Goal: Book appointment/travel/reservation

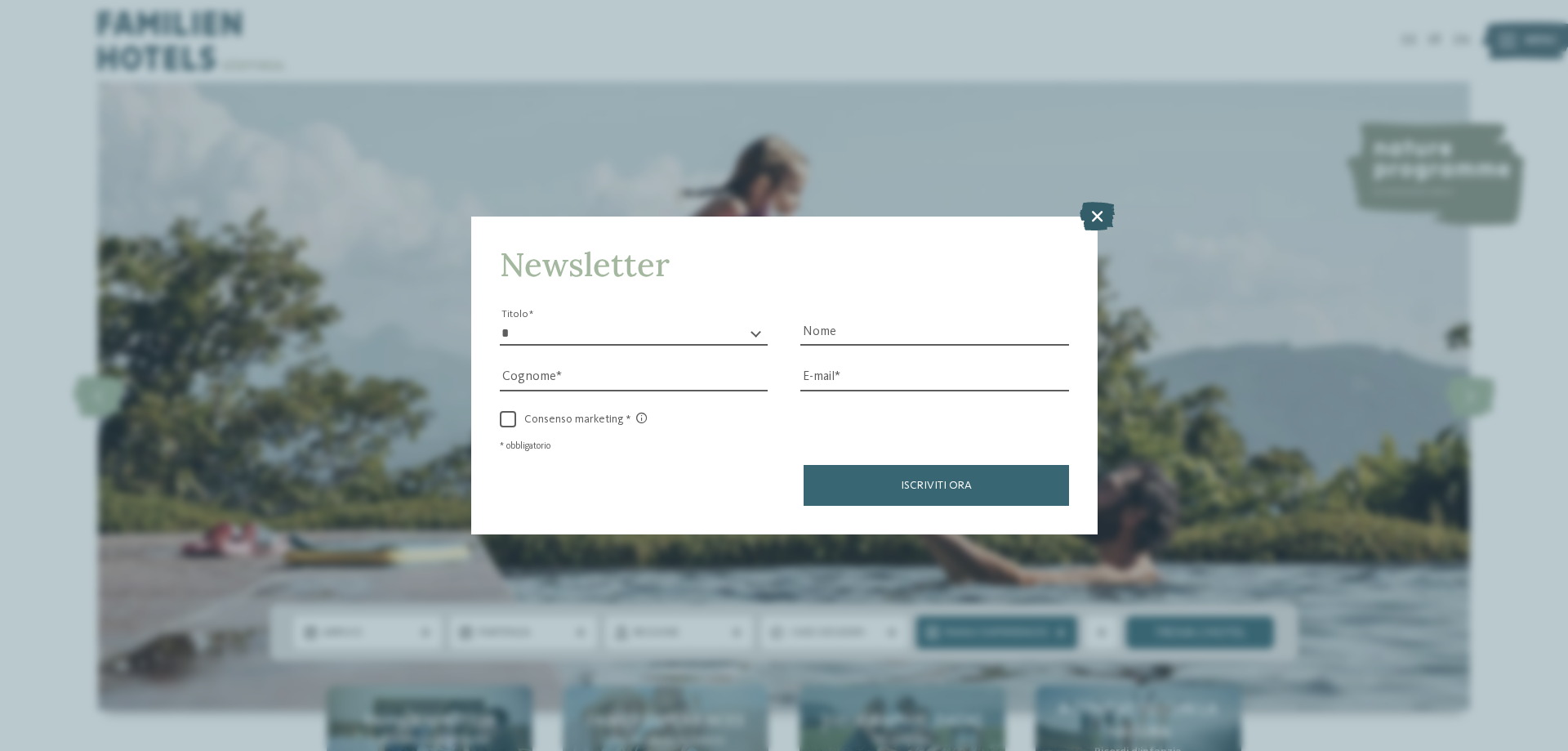
click at [1099, 209] on icon at bounding box center [1097, 216] width 35 height 28
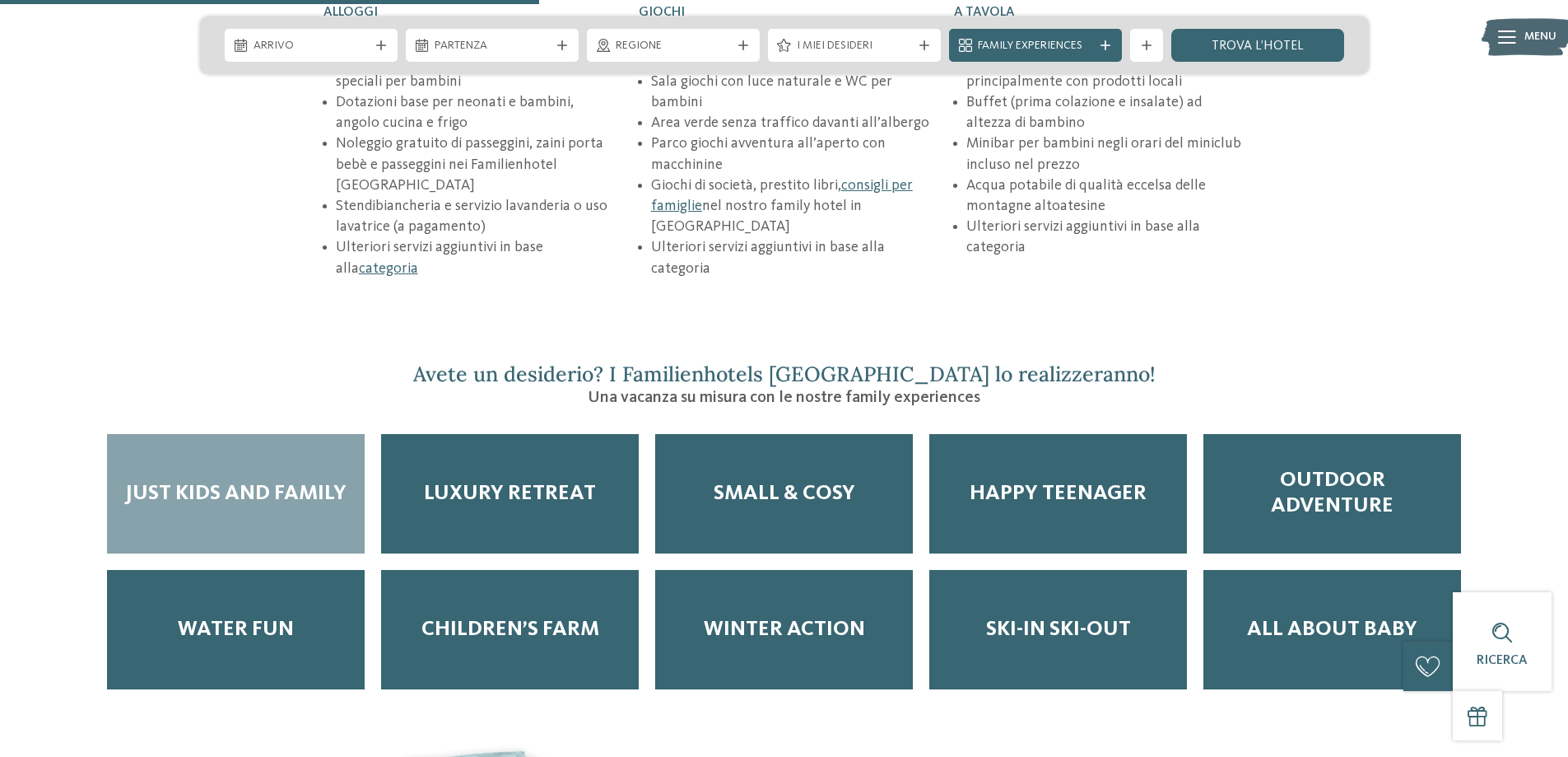
scroll to position [2635, 0]
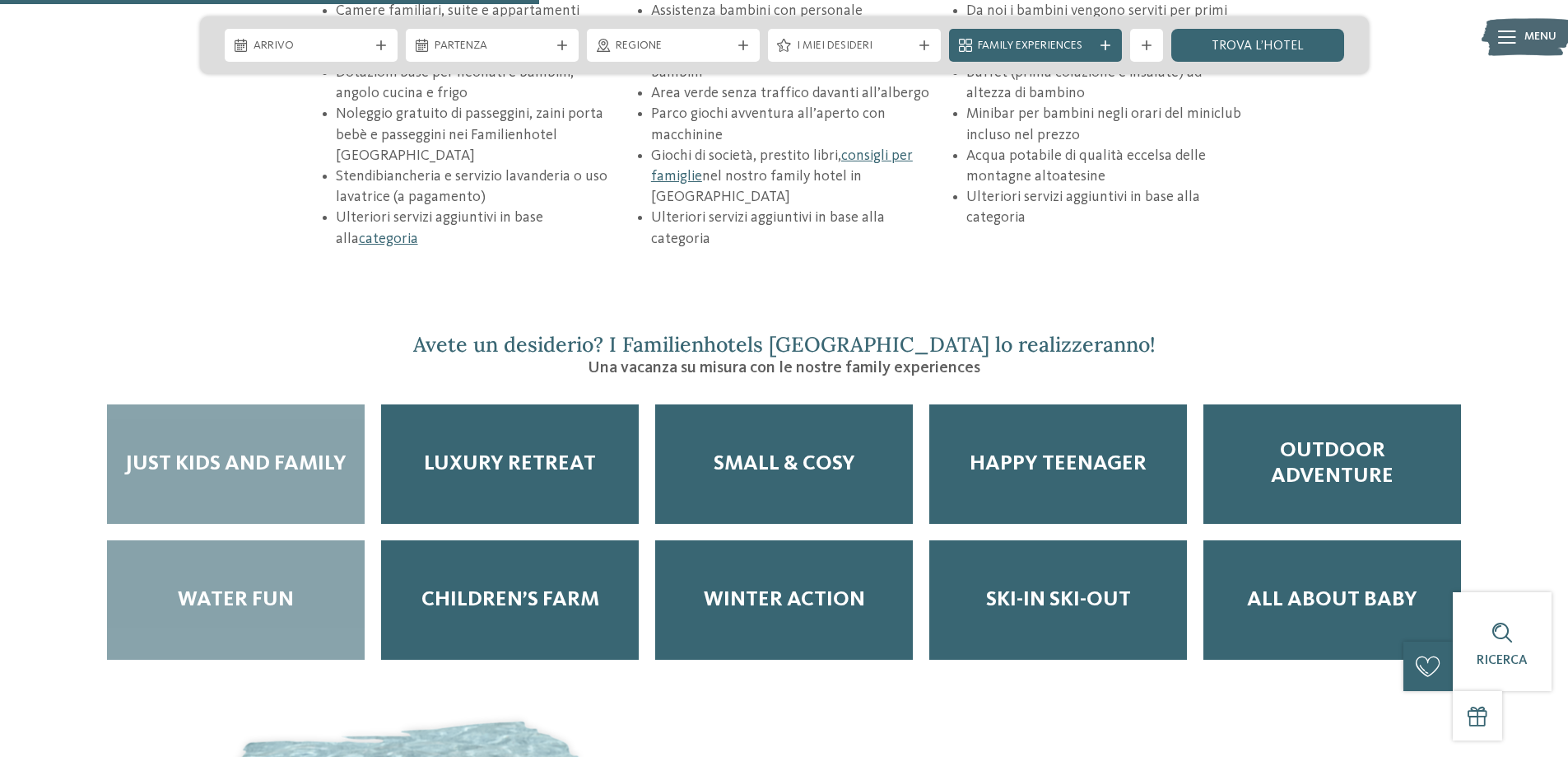
click at [228, 587] on span "Water Fun" at bounding box center [236, 600] width 116 height 25
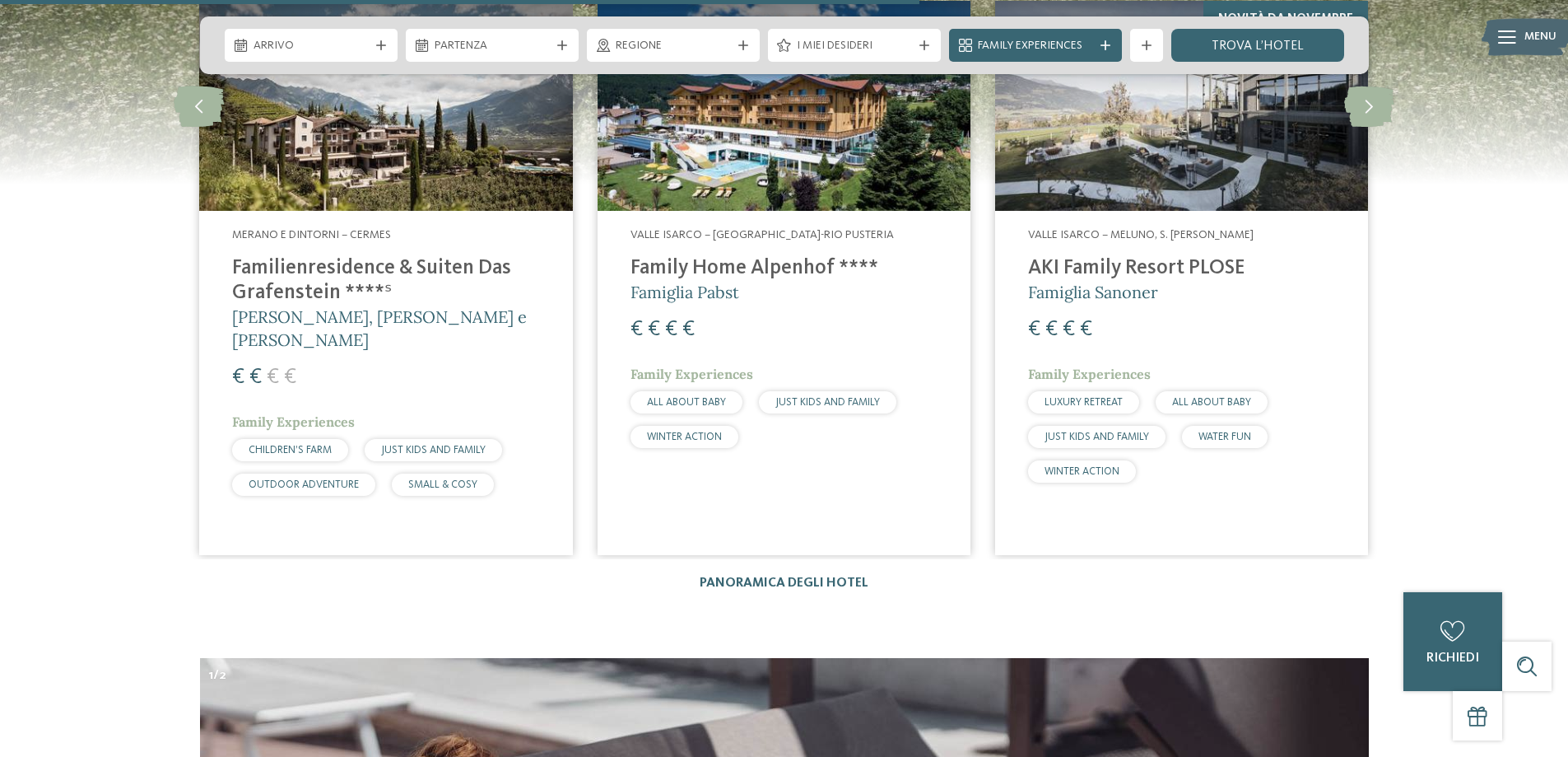
scroll to position [4282, 0]
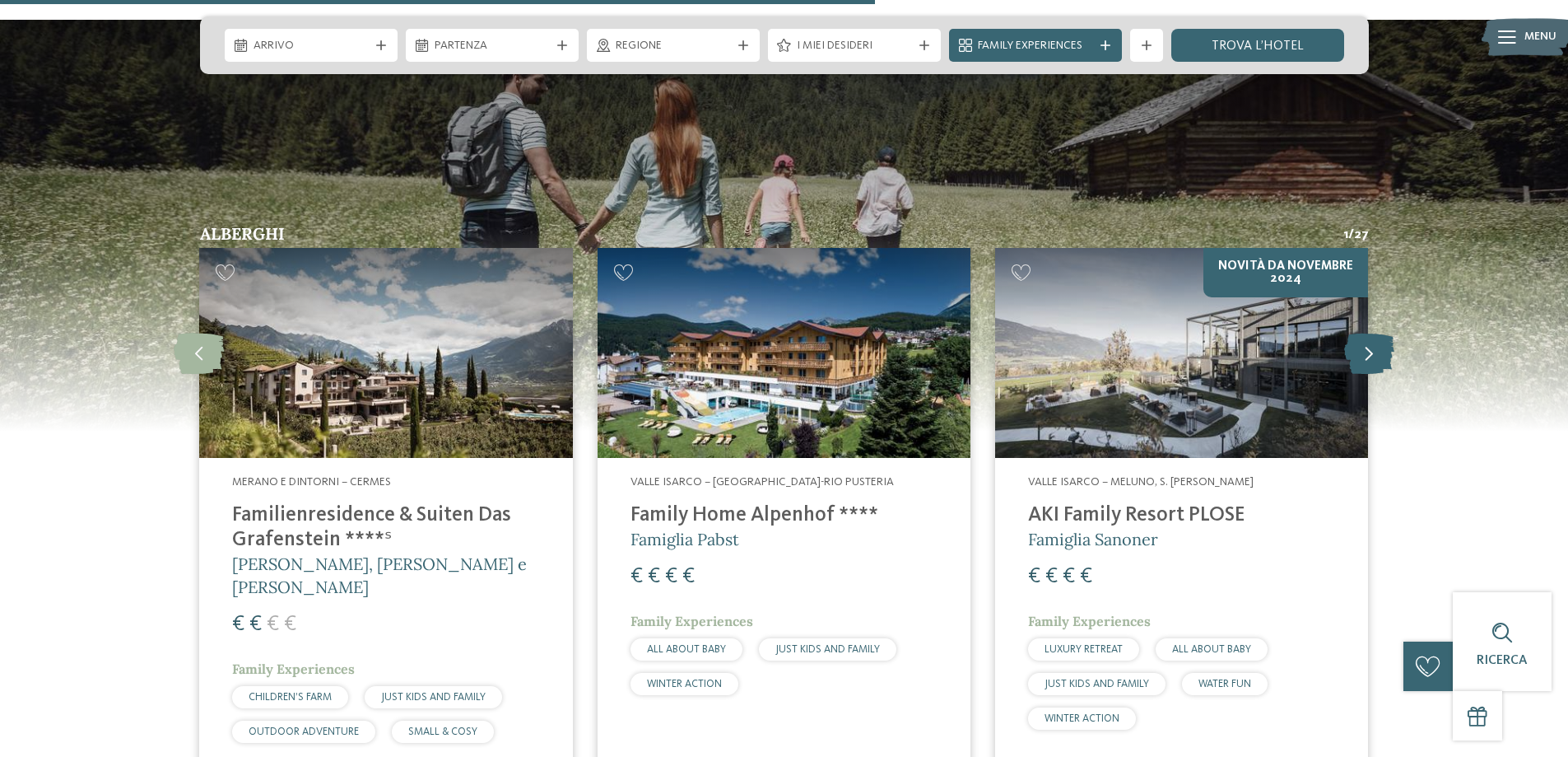
click at [1374, 333] on icon at bounding box center [1369, 353] width 50 height 41
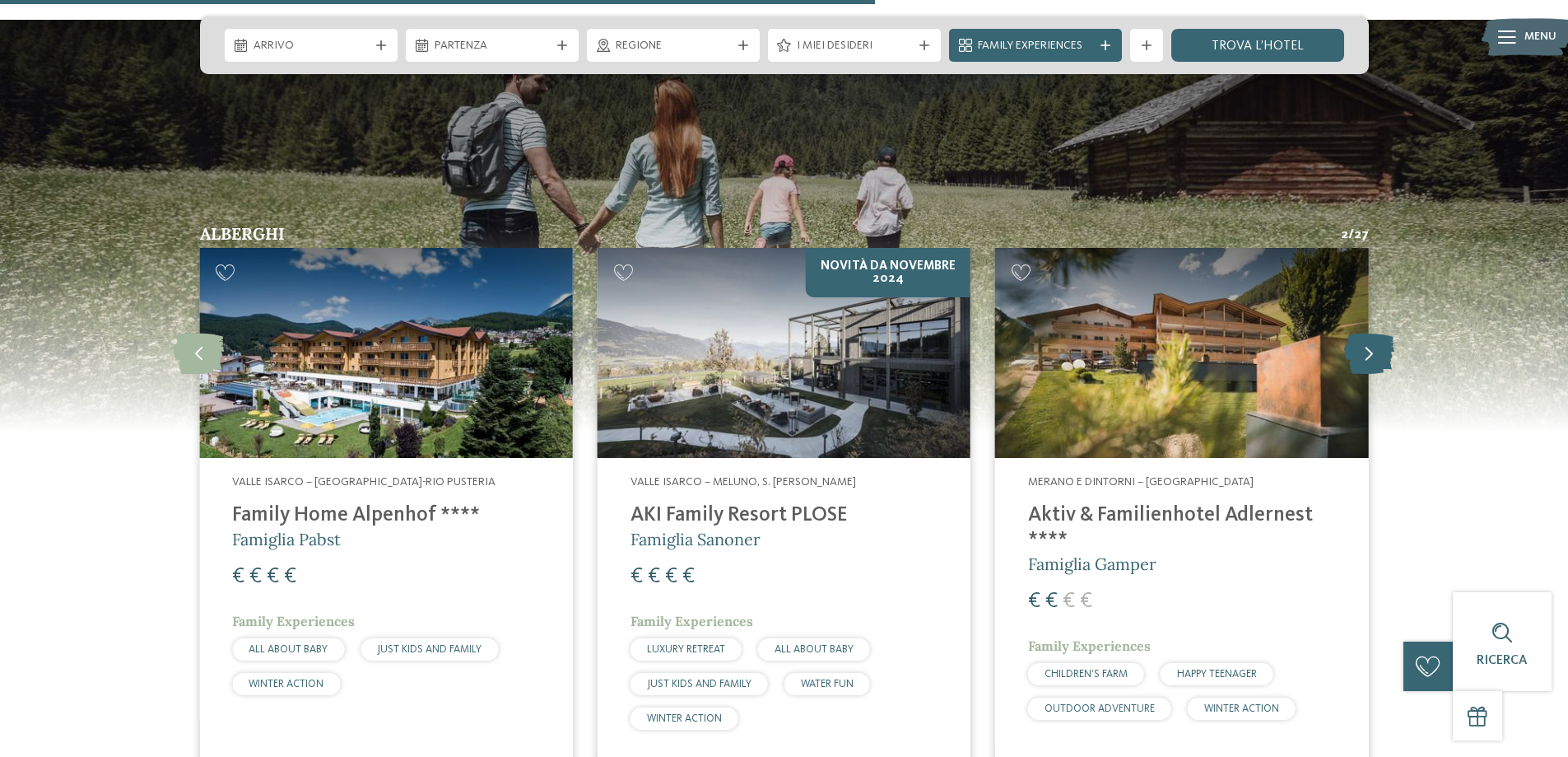
click at [1374, 333] on icon at bounding box center [1369, 353] width 50 height 41
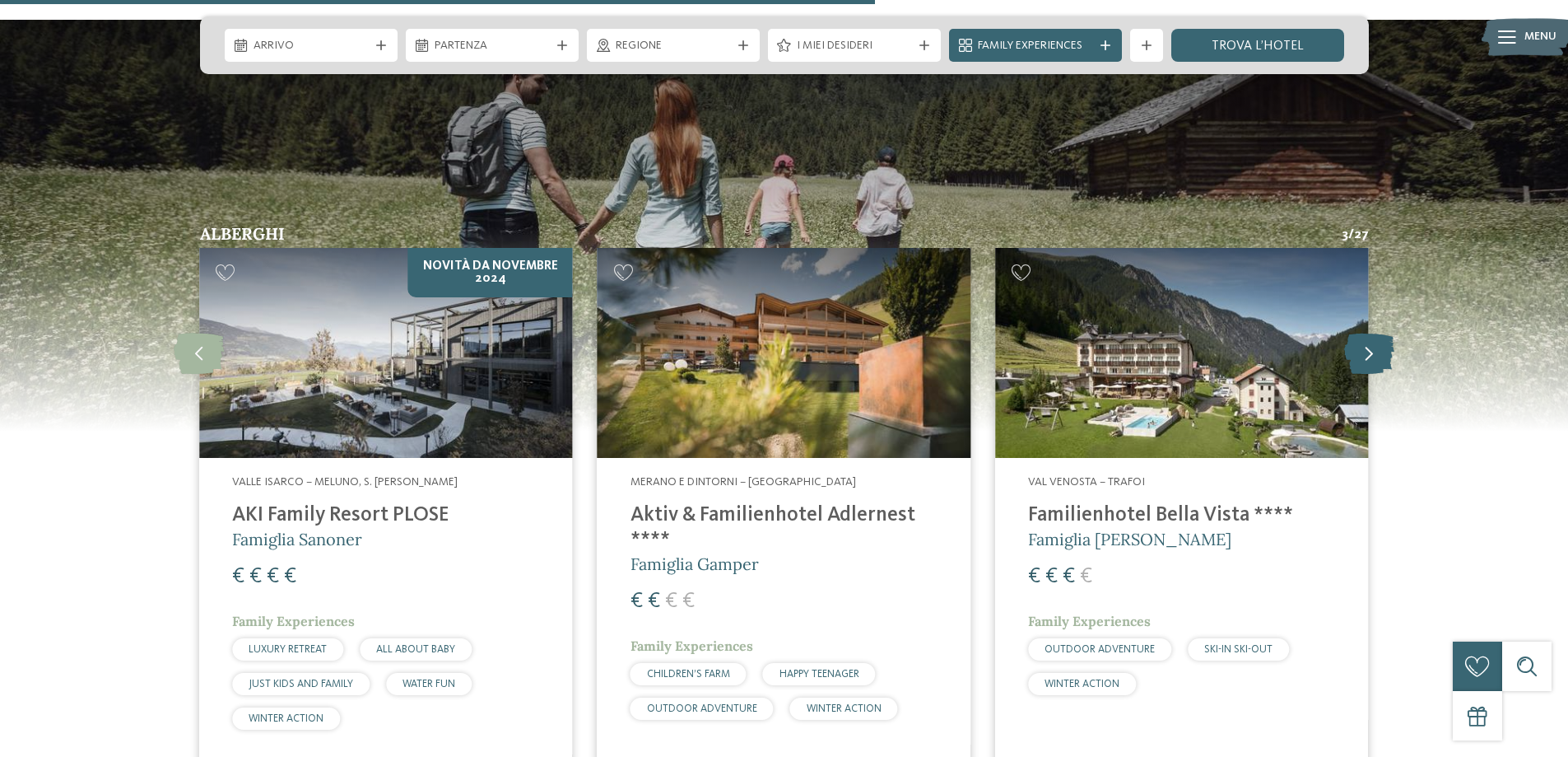
click at [1374, 333] on icon at bounding box center [1369, 353] width 50 height 41
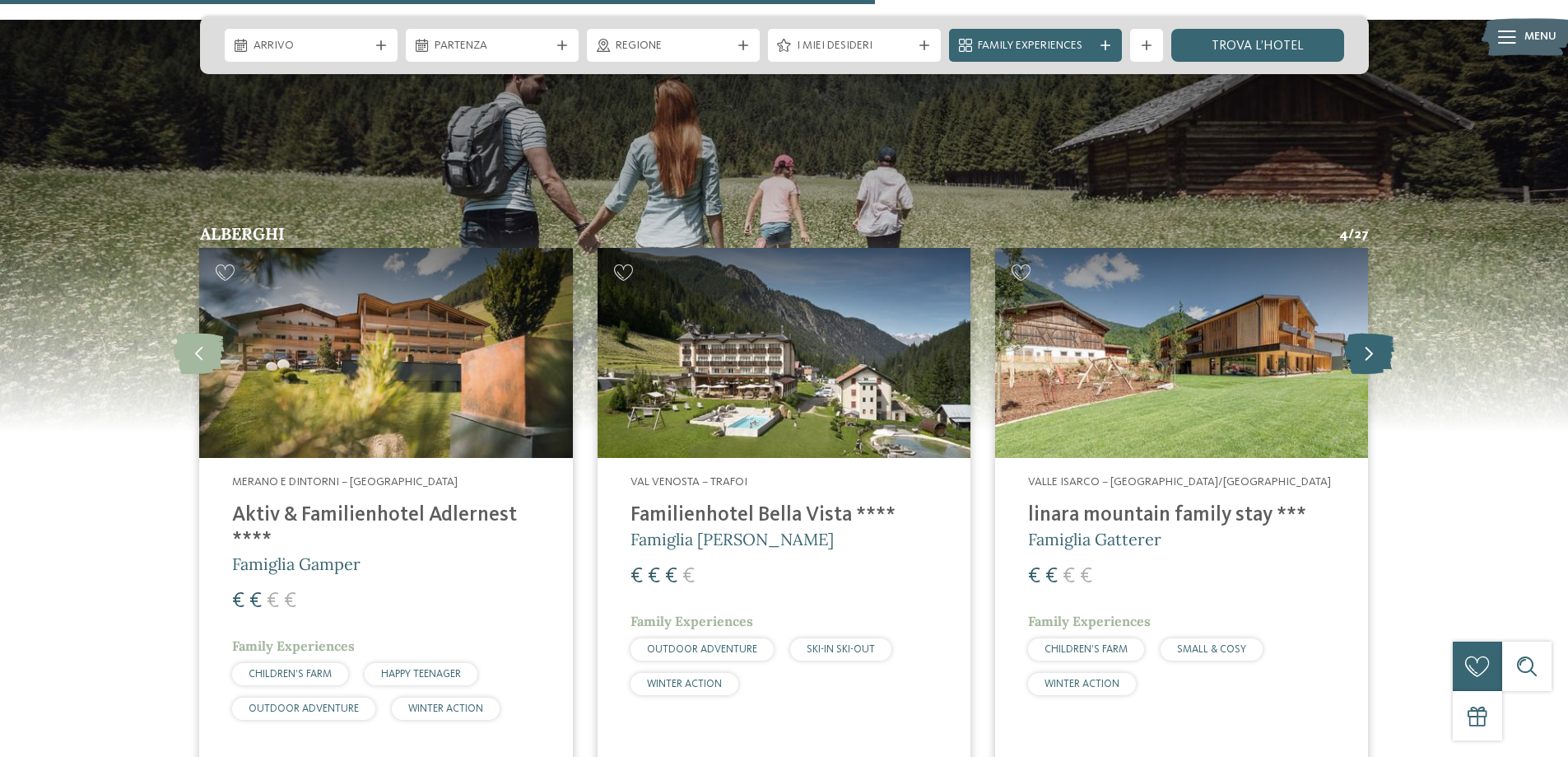
click at [1374, 333] on icon at bounding box center [1369, 353] width 50 height 41
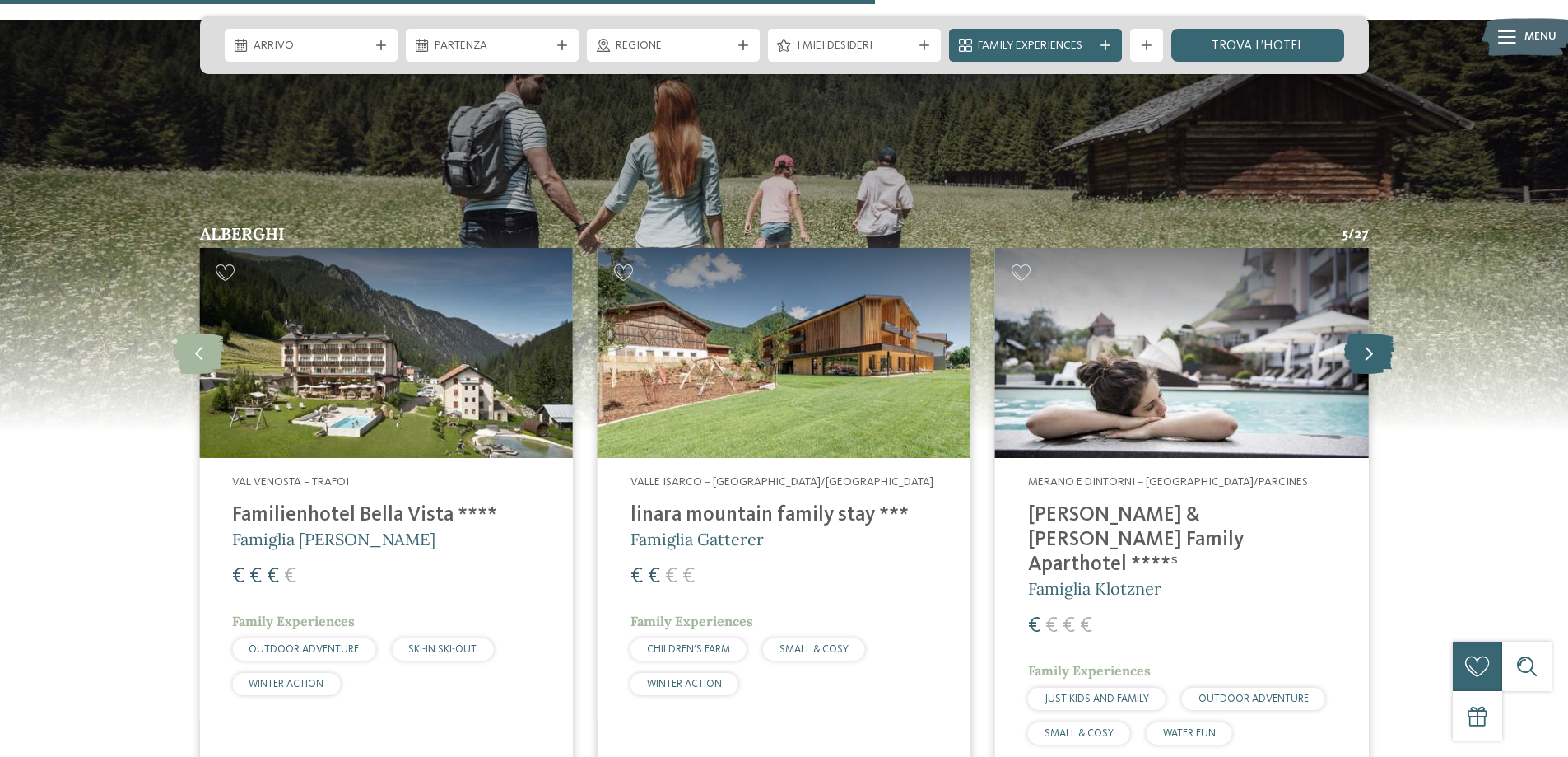
click at [1374, 333] on icon at bounding box center [1369, 353] width 50 height 41
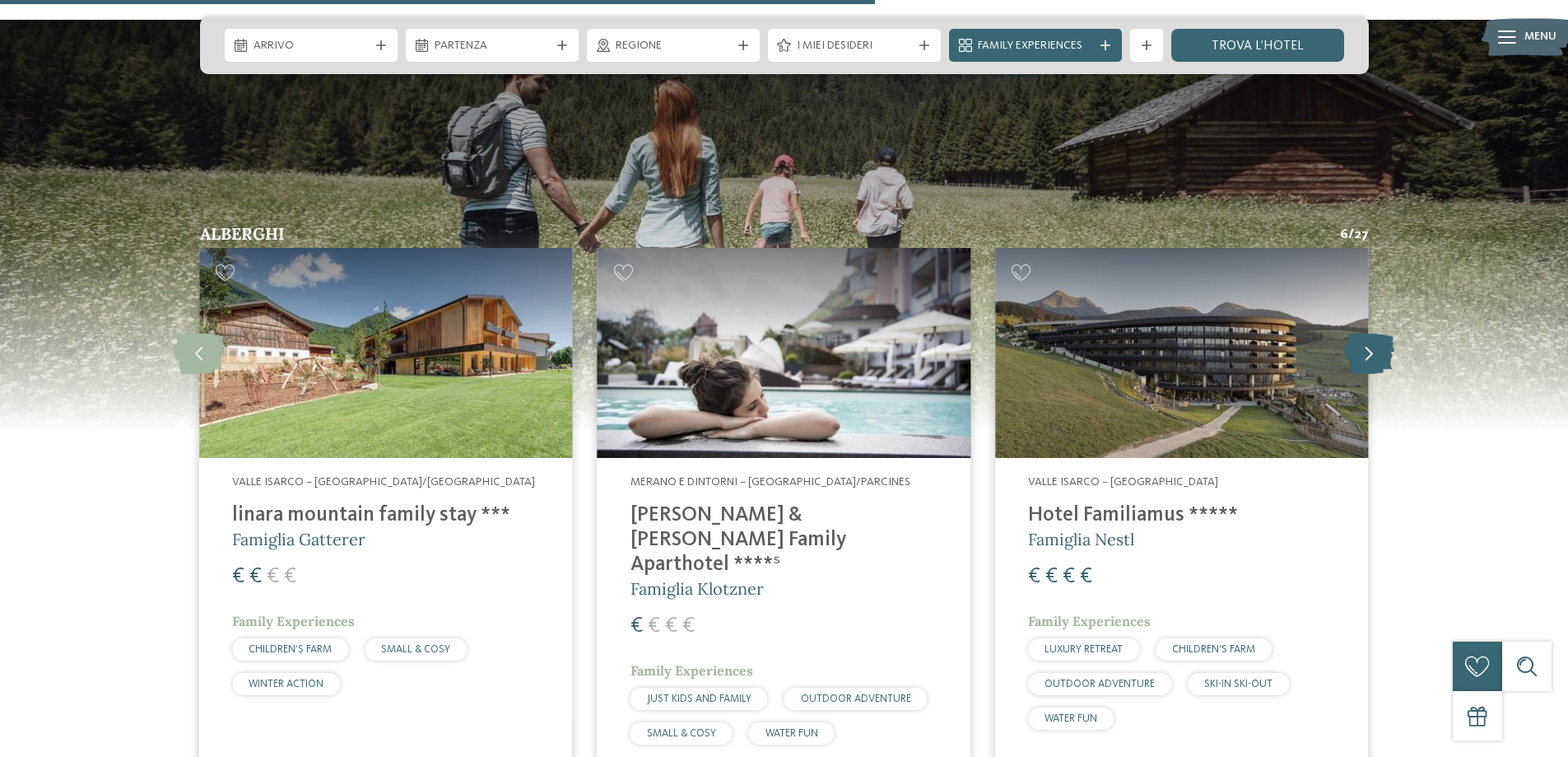
click at [1374, 333] on icon at bounding box center [1369, 353] width 50 height 41
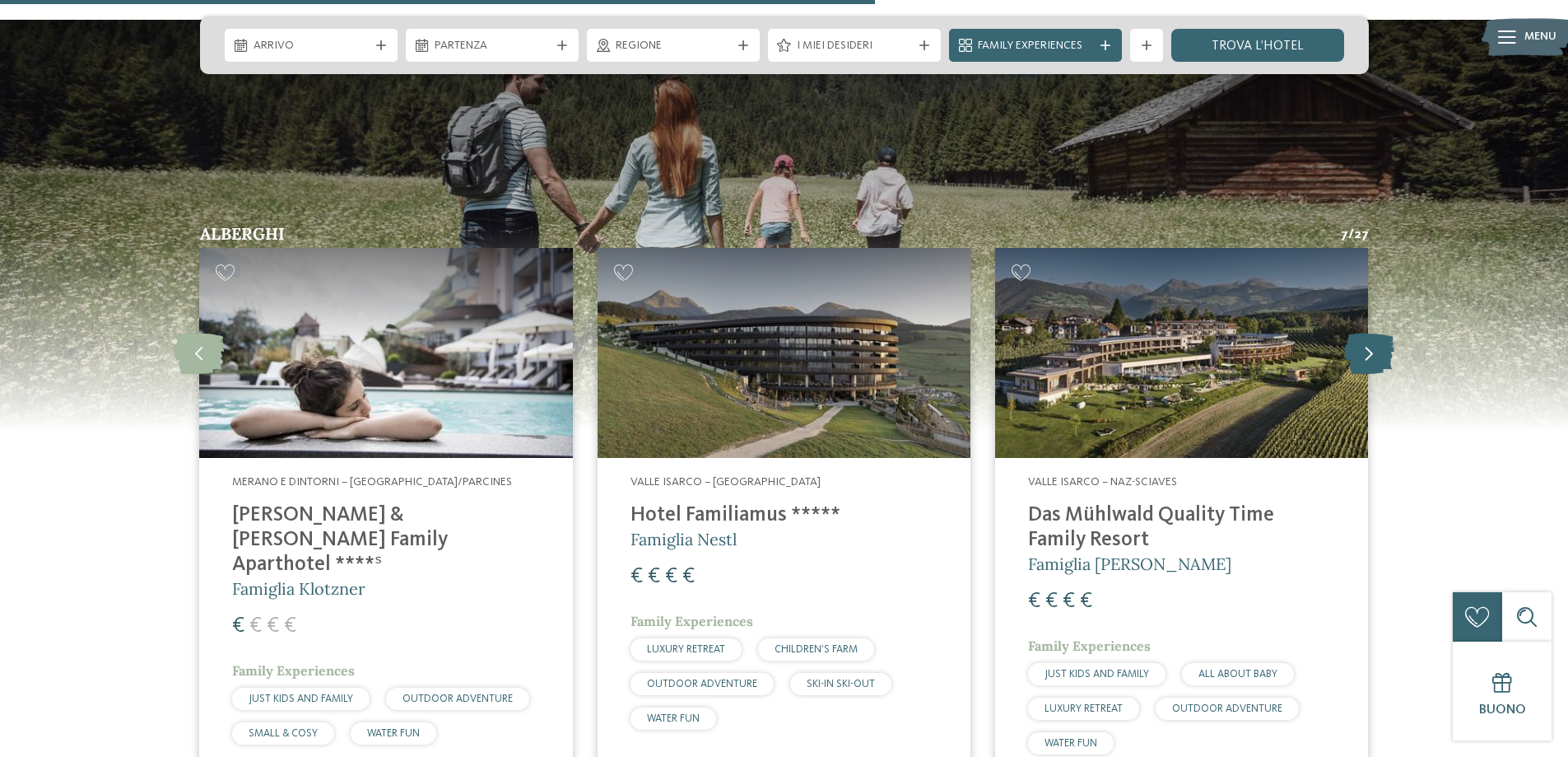
click at [1374, 333] on icon at bounding box center [1369, 353] width 50 height 41
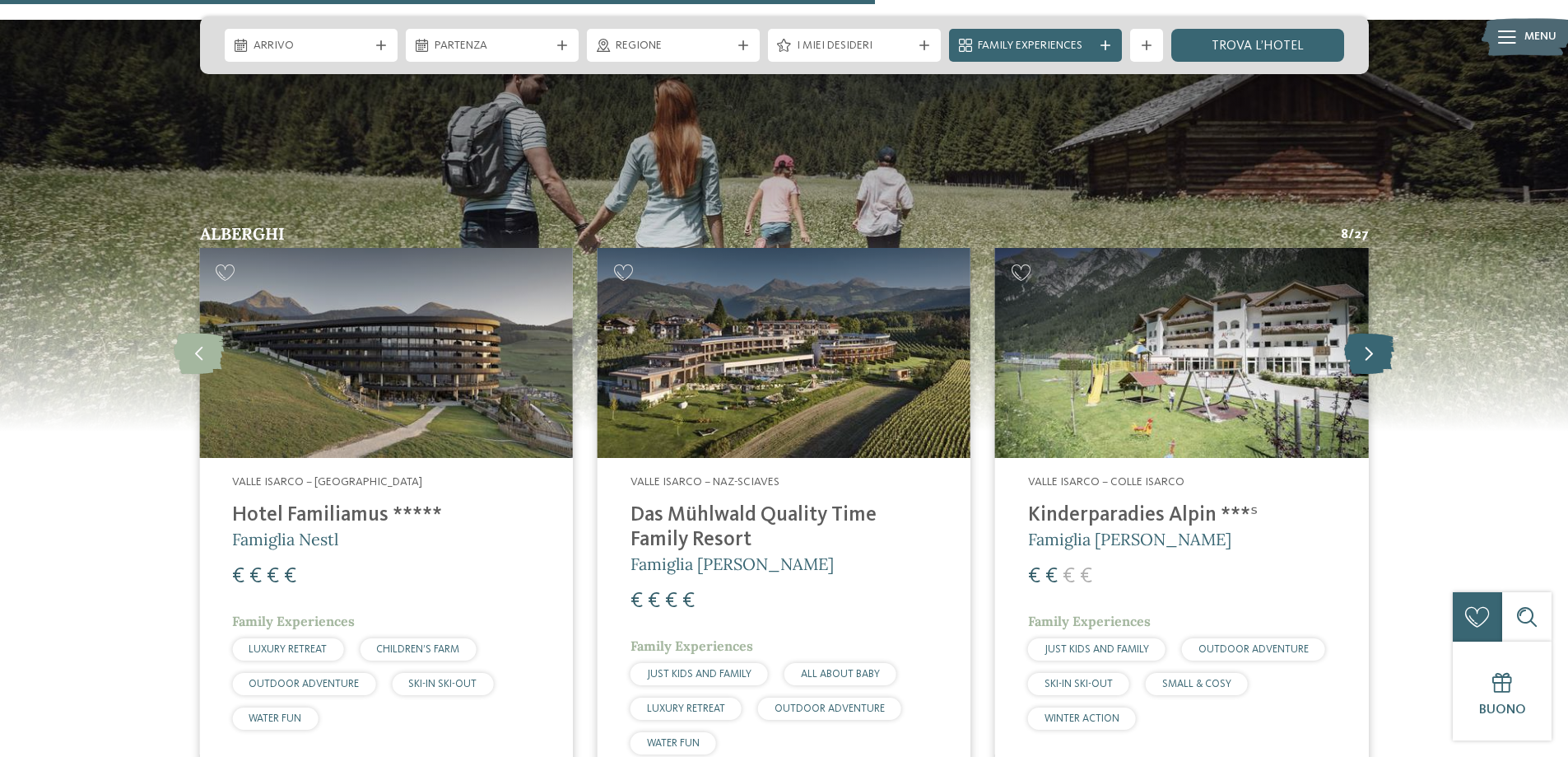
click at [1374, 333] on icon at bounding box center [1369, 353] width 50 height 41
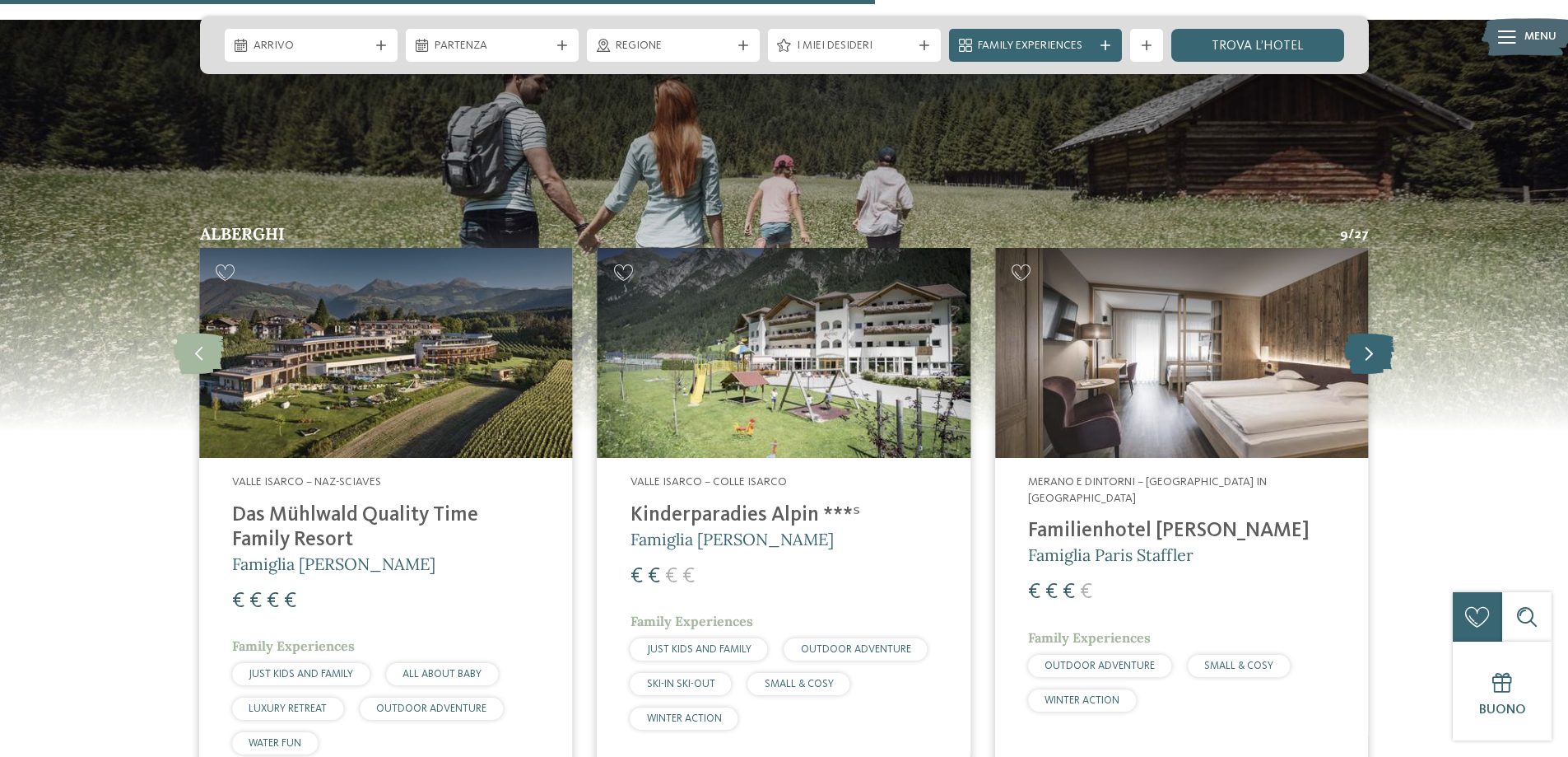
click at [1374, 333] on icon at bounding box center [1369, 353] width 50 height 41
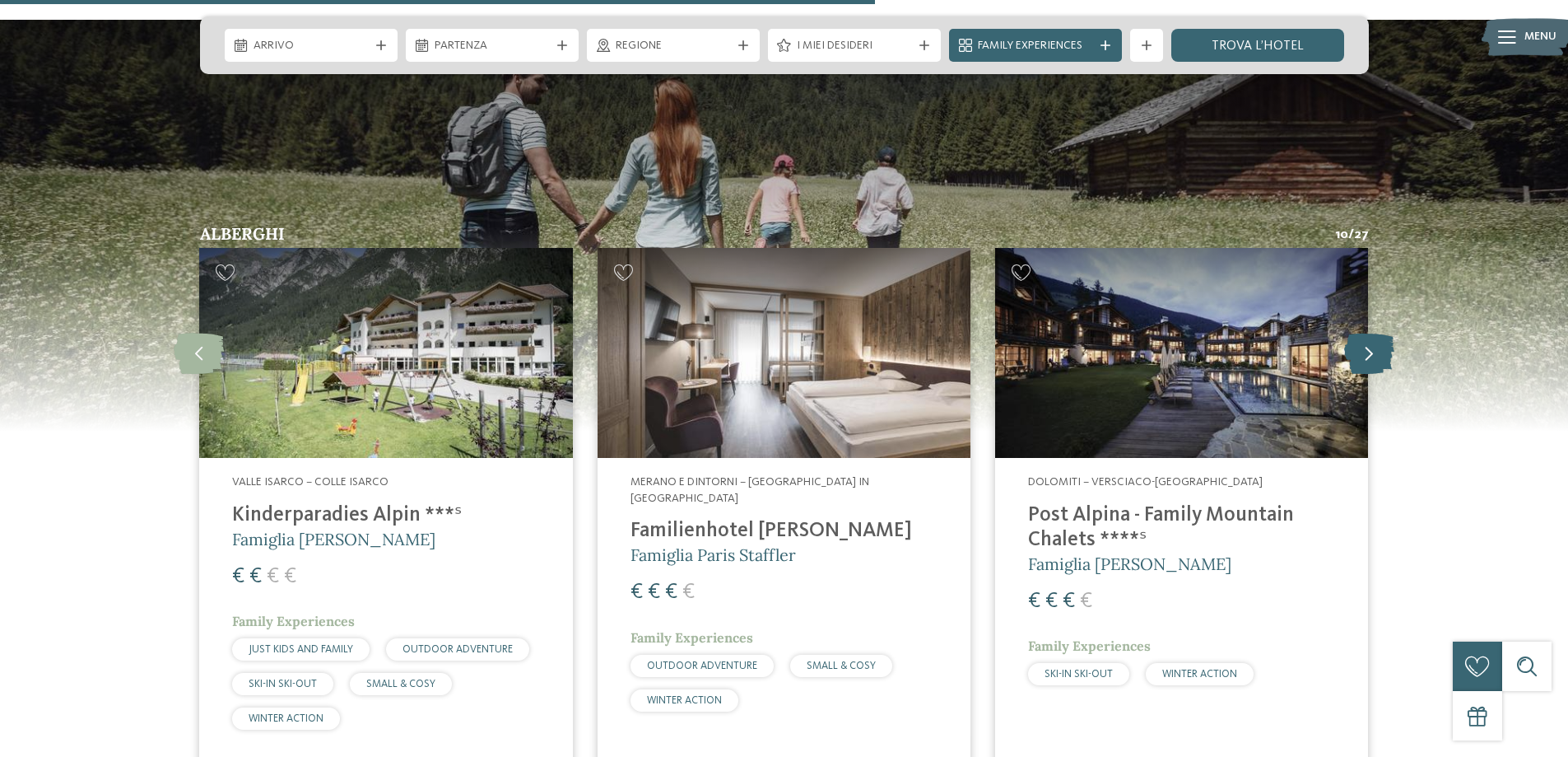
click at [1374, 333] on icon at bounding box center [1369, 353] width 50 height 41
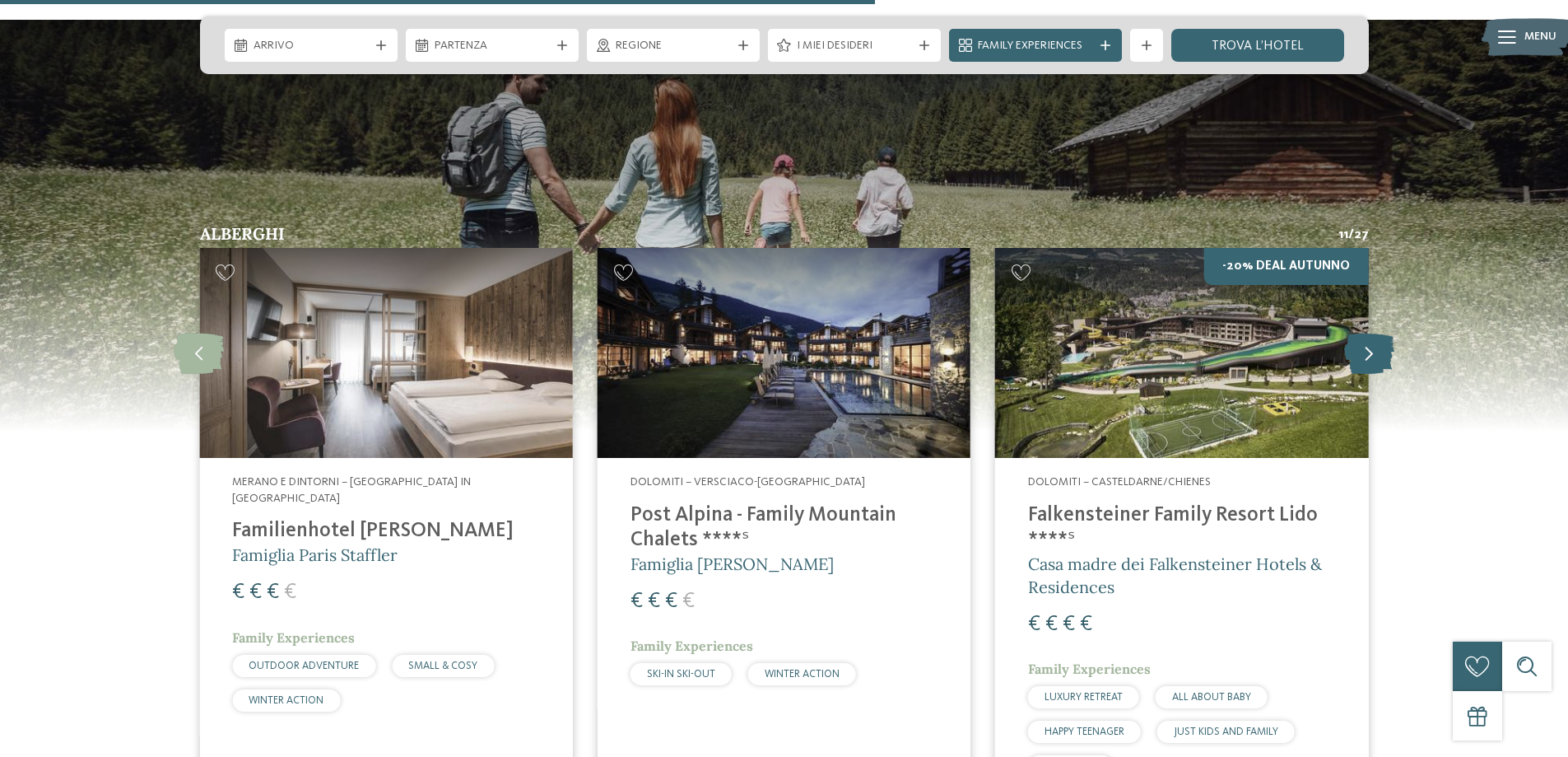
click at [1374, 333] on icon at bounding box center [1369, 353] width 50 height 41
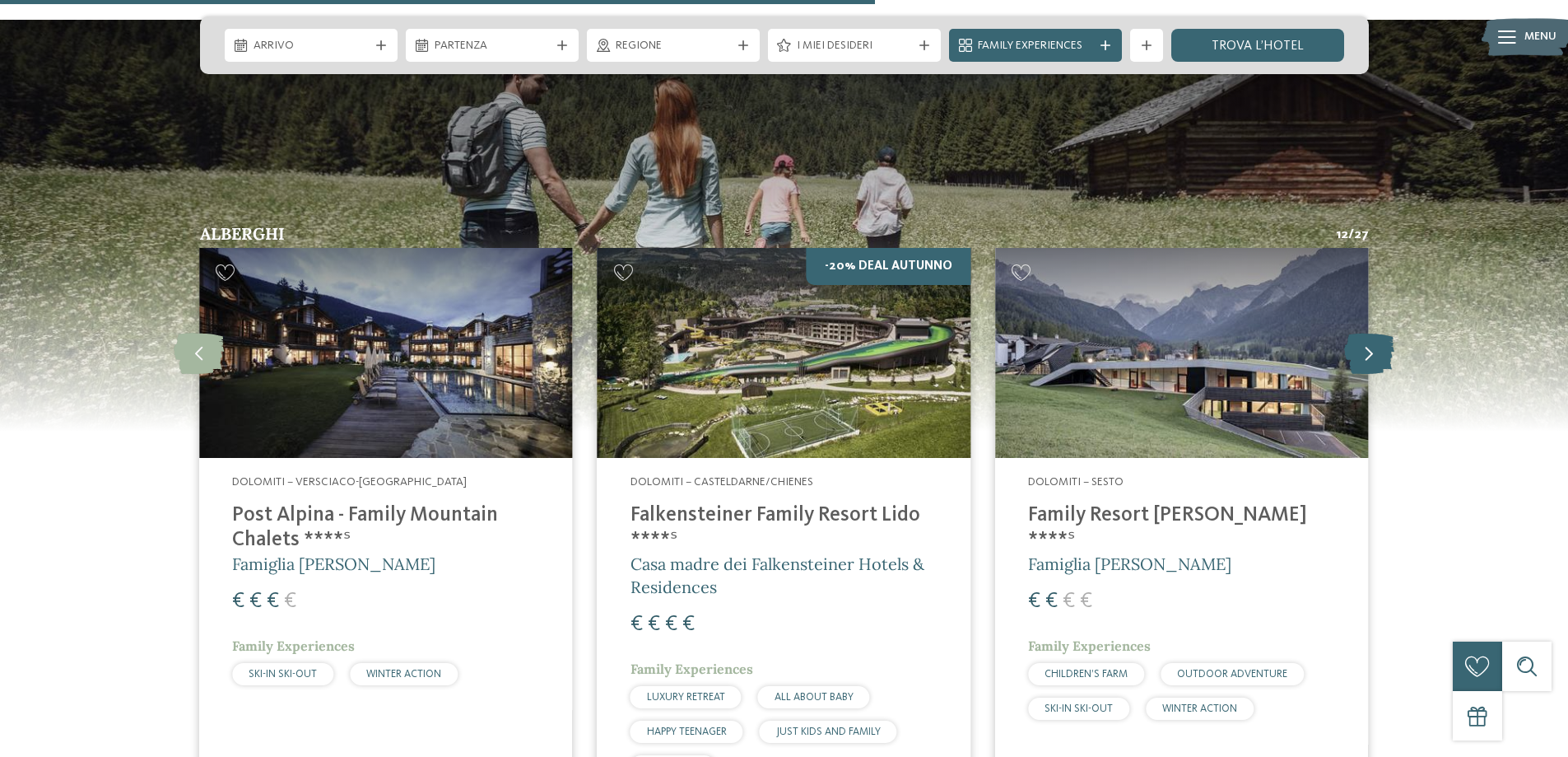
click at [1374, 333] on icon at bounding box center [1369, 353] width 50 height 41
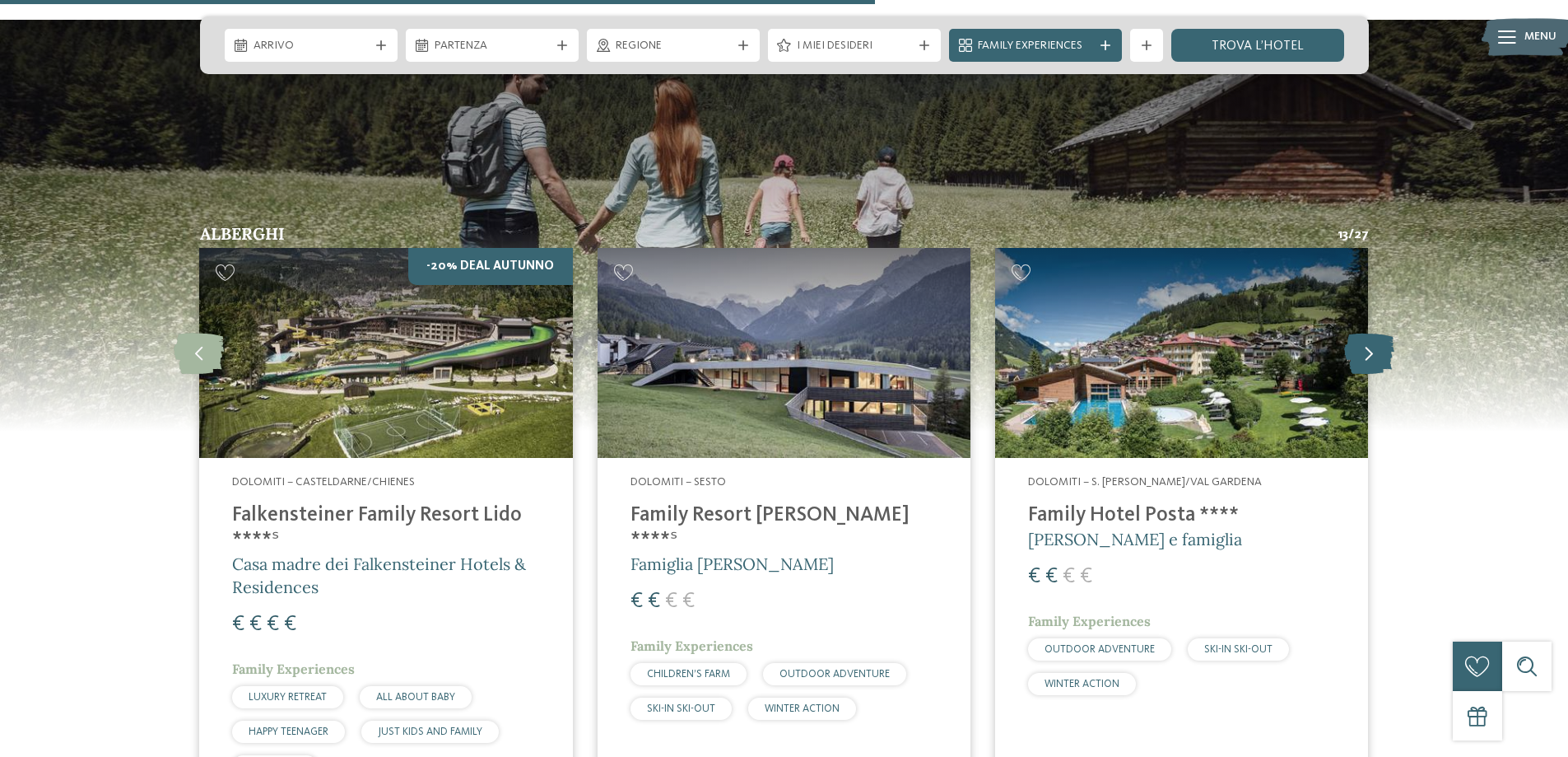
click at [1374, 333] on icon at bounding box center [1369, 353] width 50 height 41
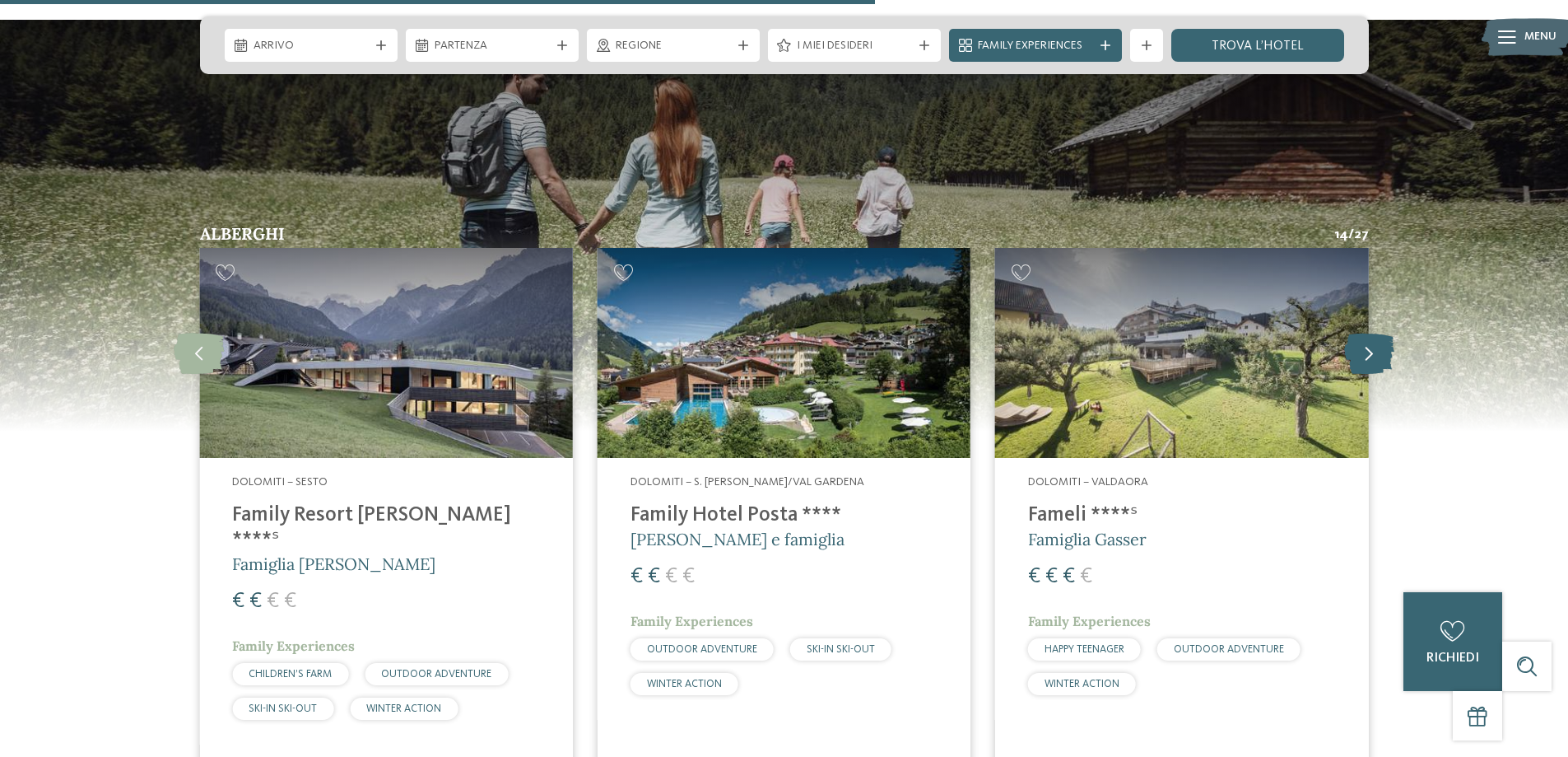
click at [1374, 333] on icon at bounding box center [1369, 353] width 50 height 41
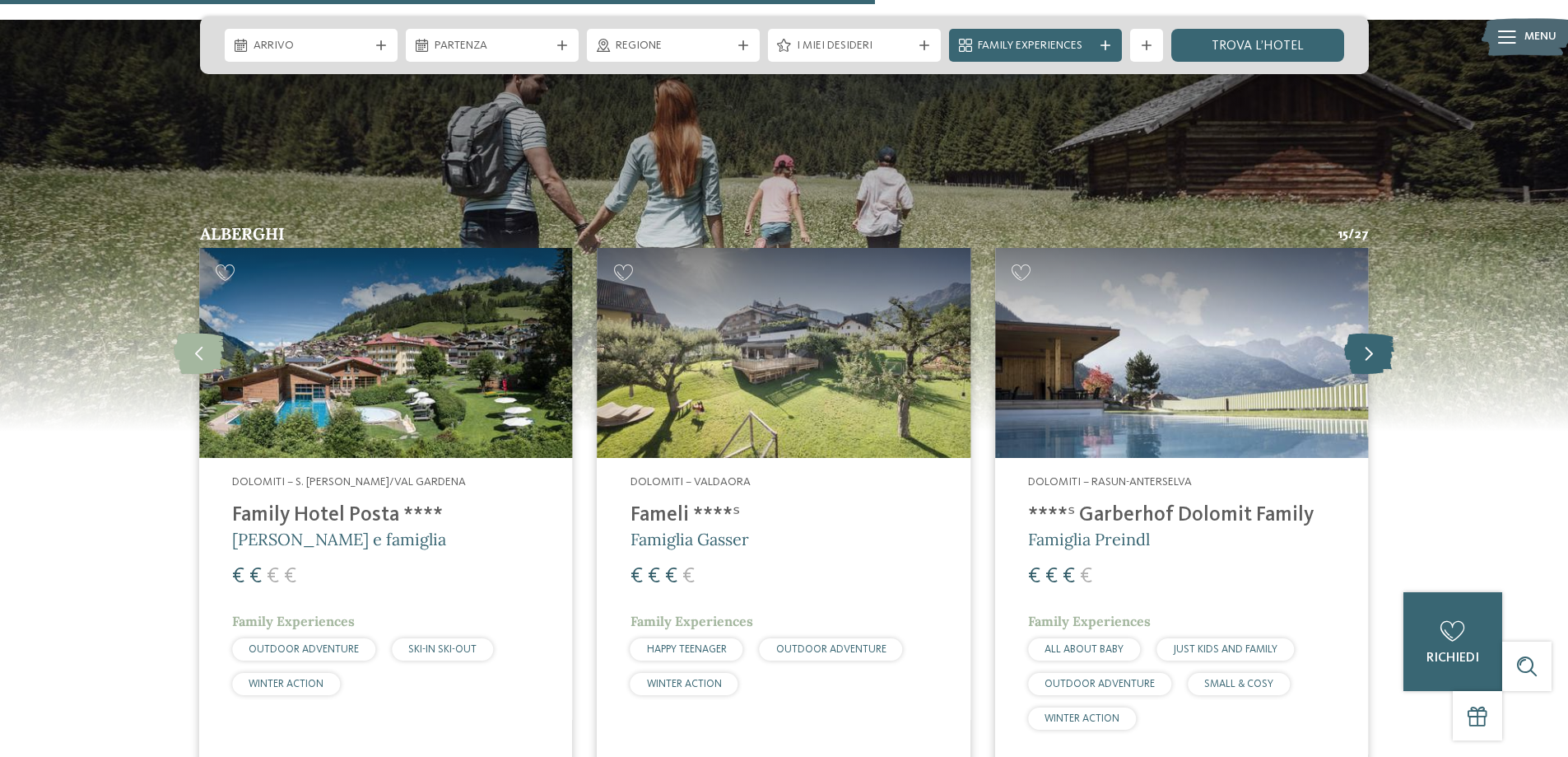
click at [1374, 333] on icon at bounding box center [1369, 353] width 50 height 41
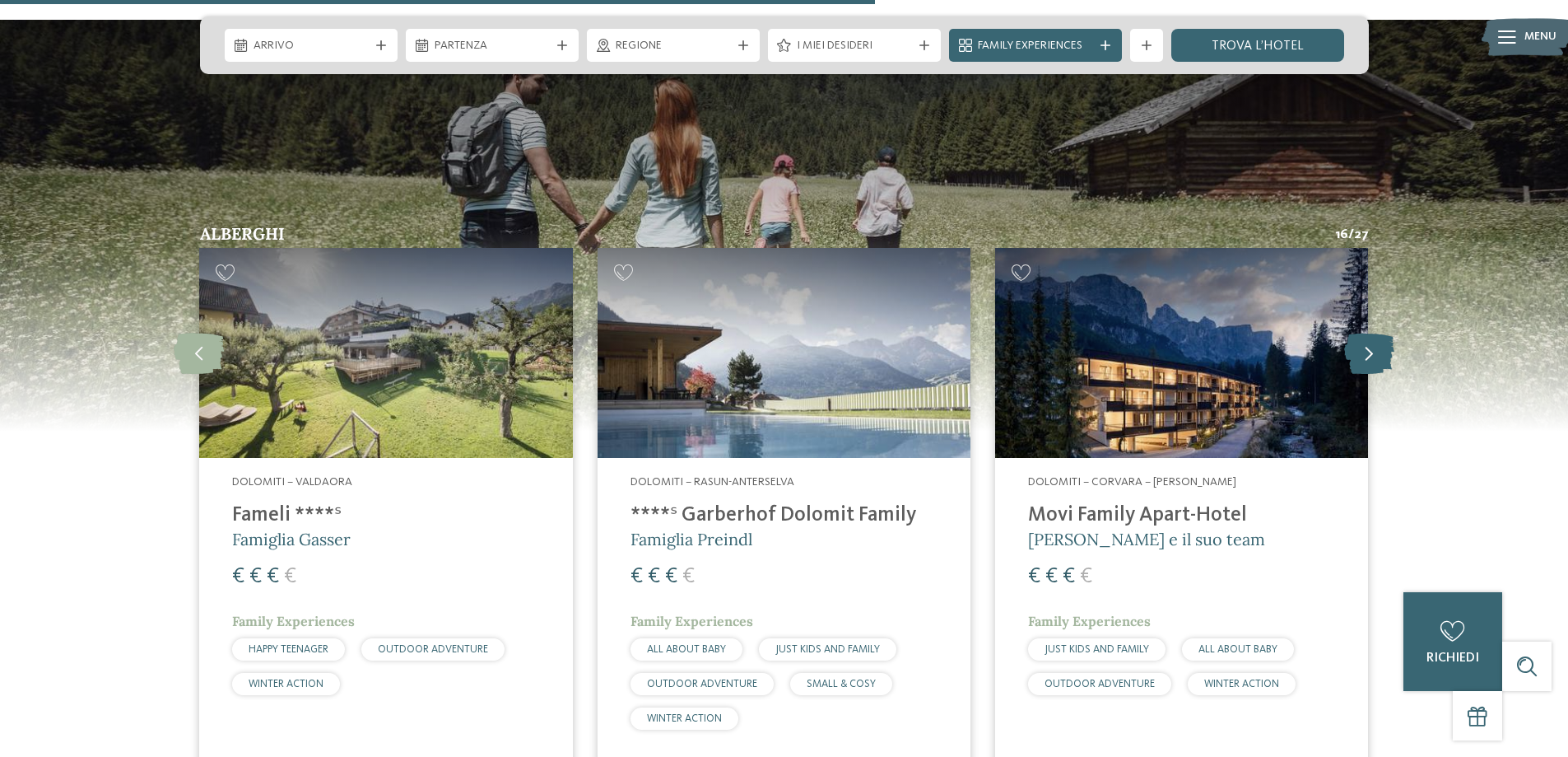
click at [1374, 333] on icon at bounding box center [1369, 353] width 50 height 41
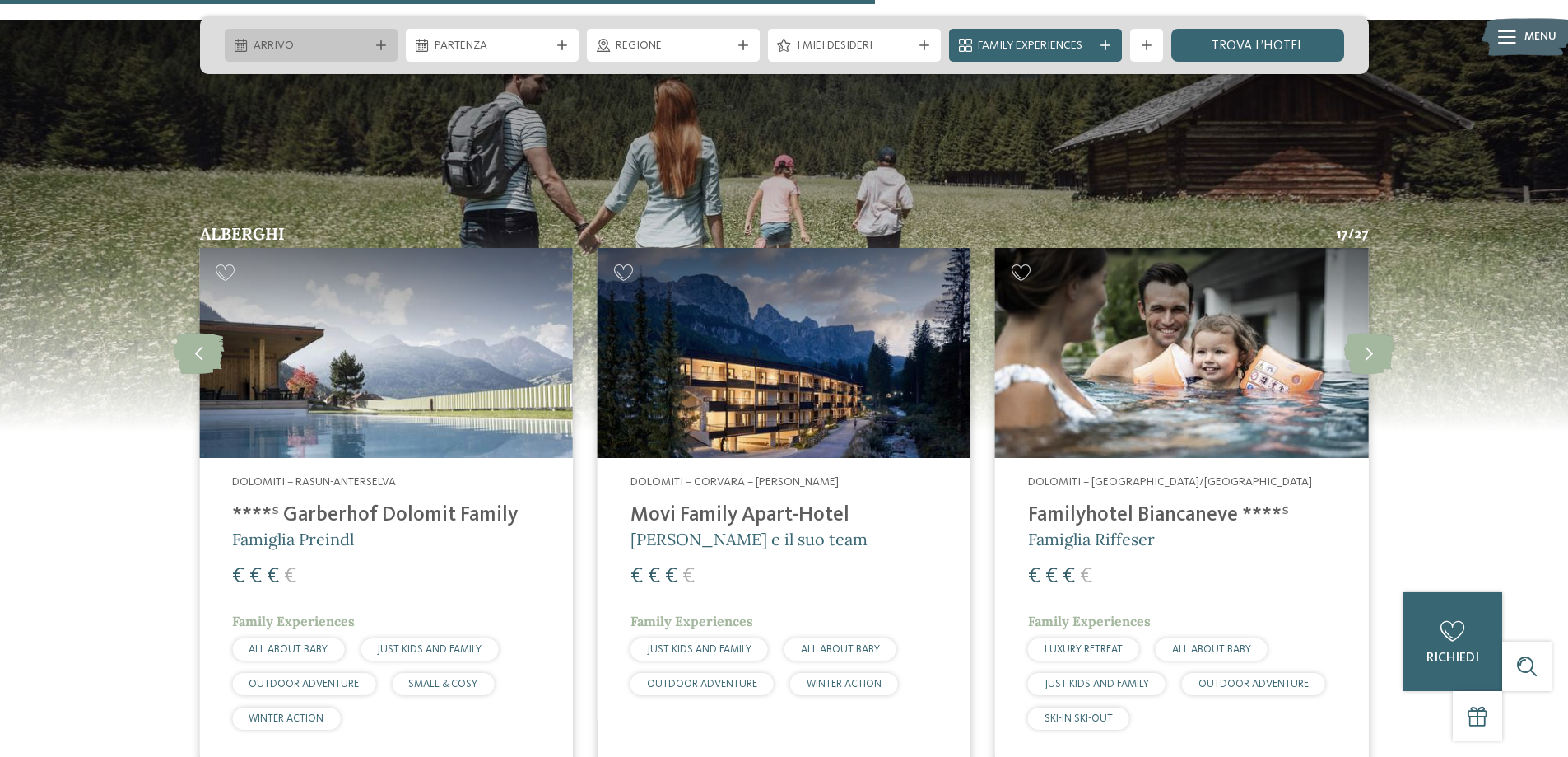
click at [312, 49] on span "Arrivo" at bounding box center [311, 46] width 115 height 16
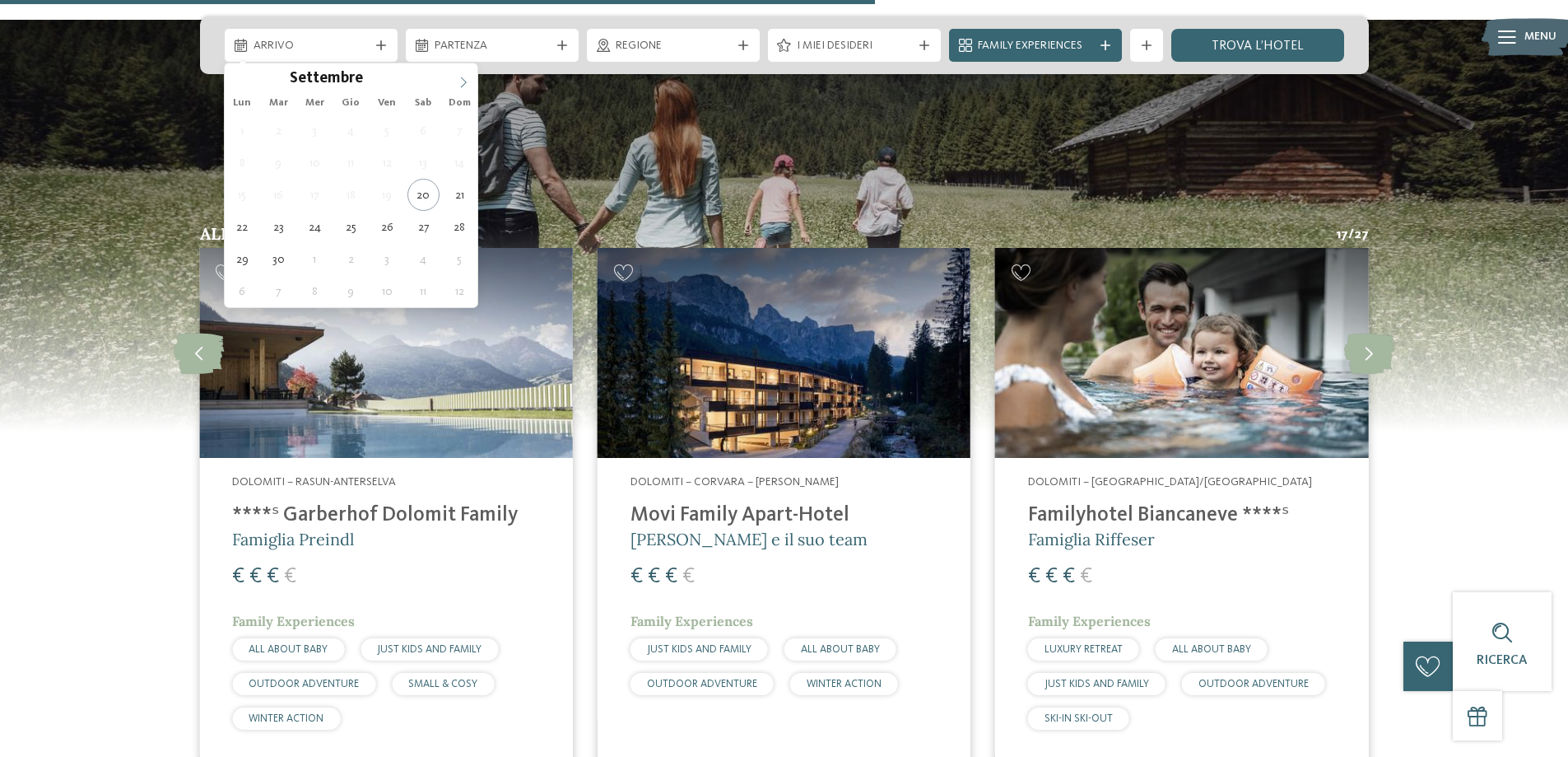
click at [467, 83] on icon at bounding box center [464, 83] width 12 height 12
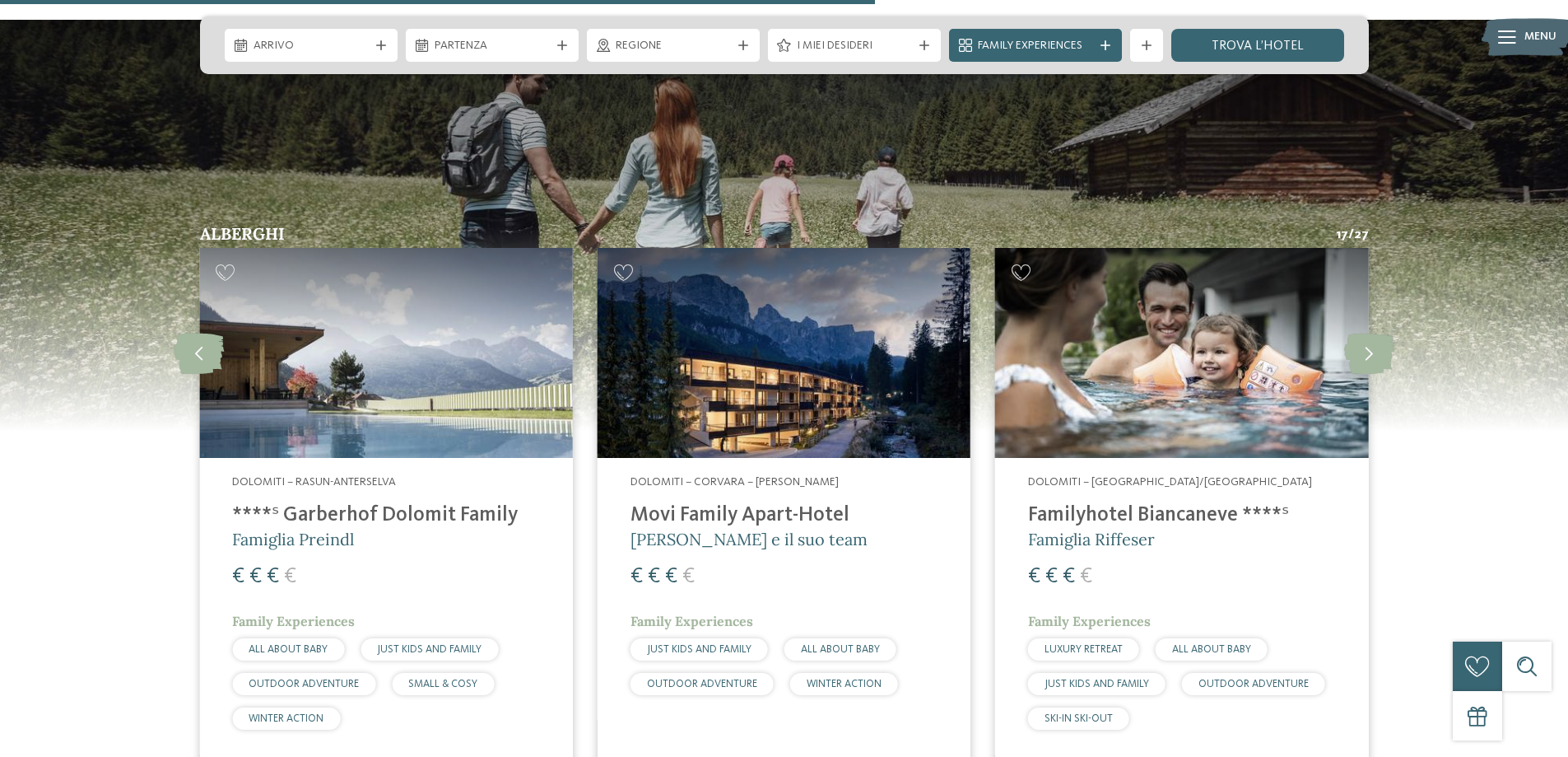
click at [1489, 199] on img at bounding box center [784, 224] width 1568 height 411
